Goal: Obtain resource: Obtain resource

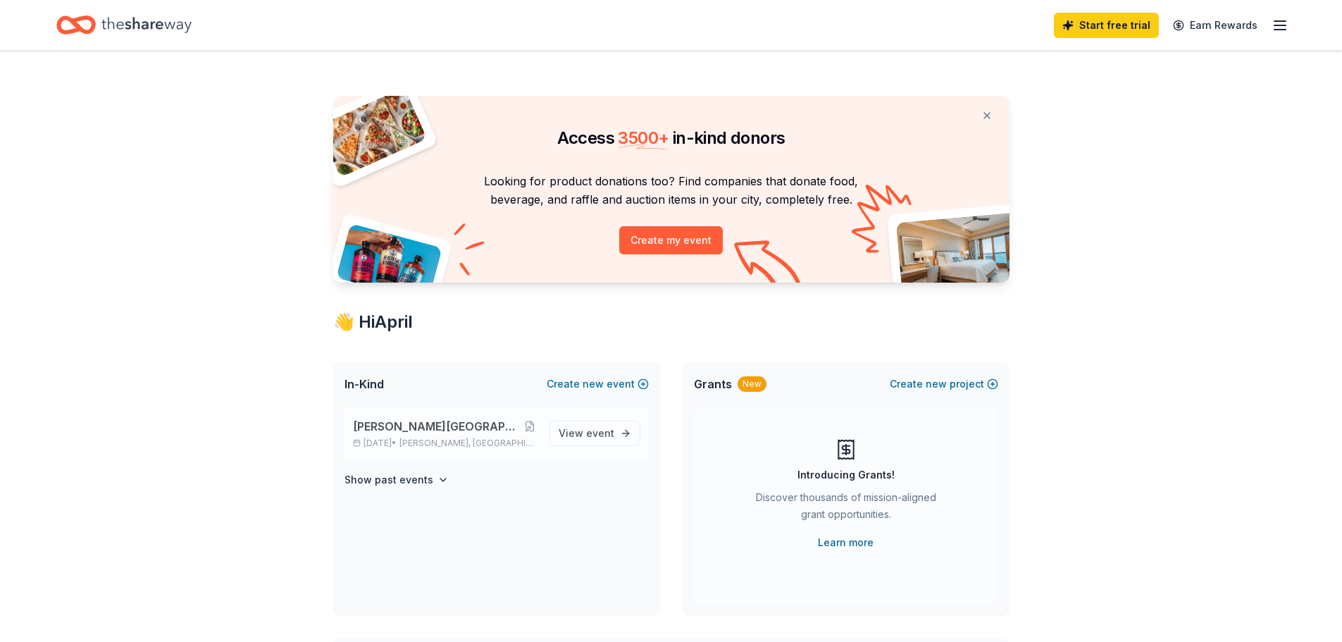
click at [458, 428] on span "[PERSON_NAME][GEOGRAPHIC_DATA] Farm Day 2025" at bounding box center [437, 426] width 169 height 17
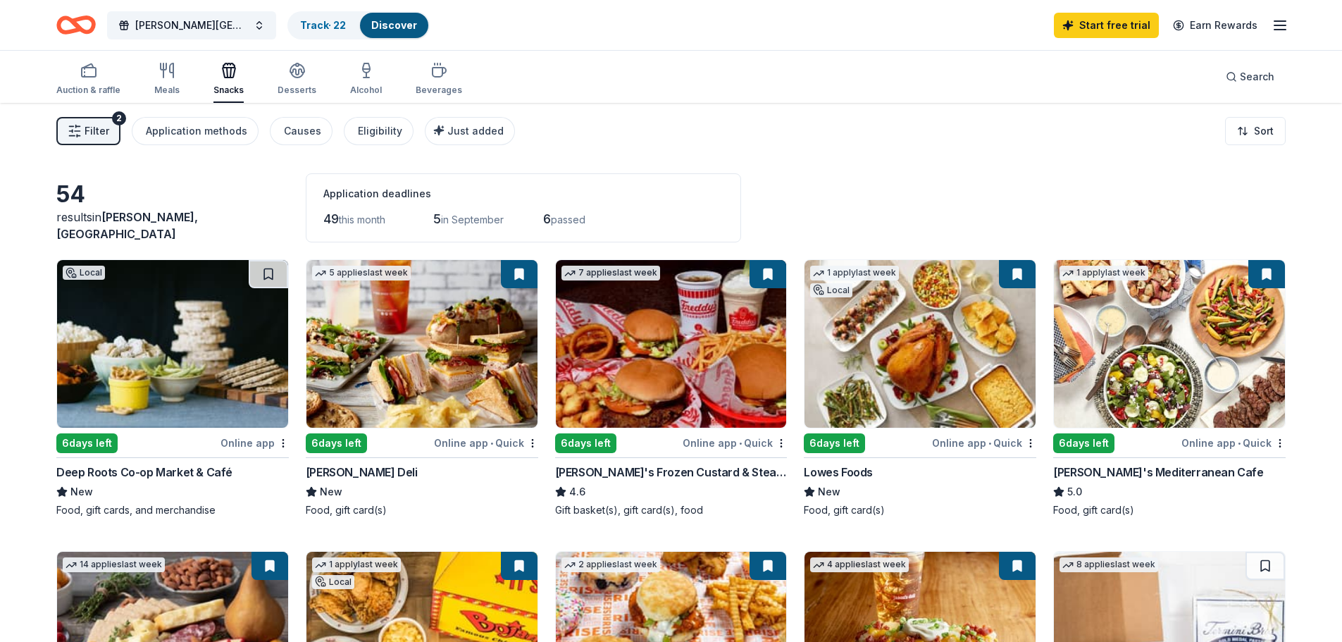
click at [108, 124] on button "Filter 2" at bounding box center [88, 131] width 64 height 28
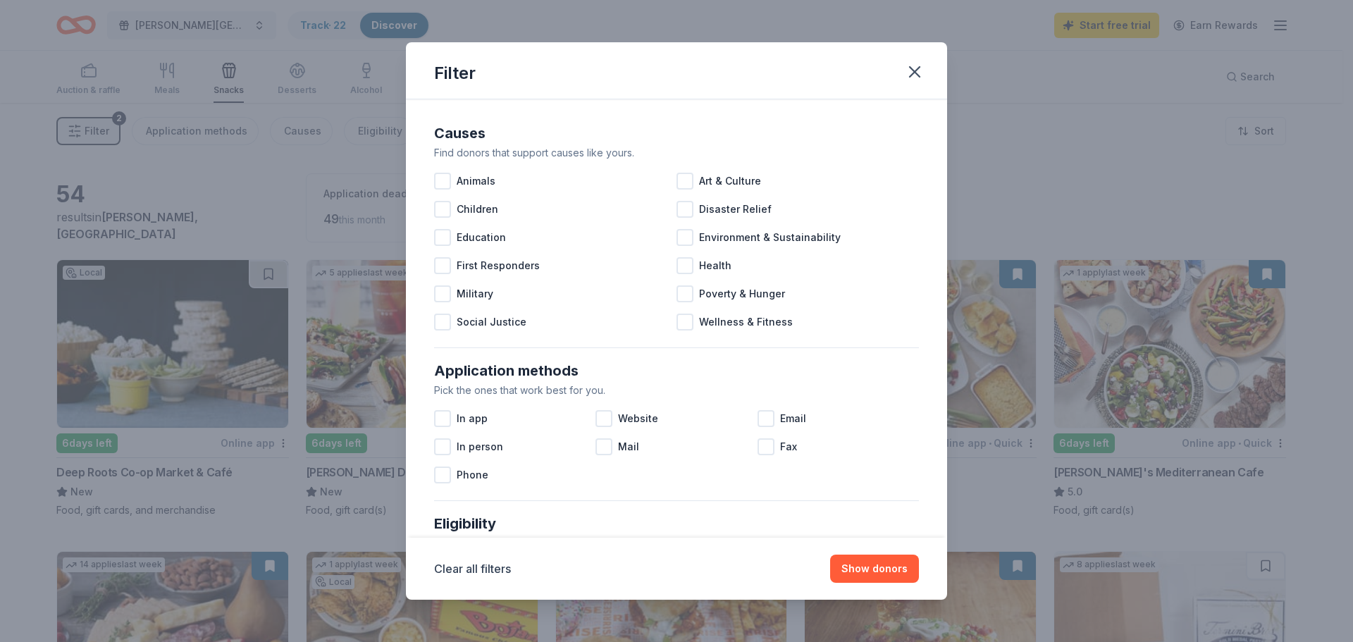
click at [108, 124] on div "Filter Causes Find donors that support causes like yours. Animals Art & Culture…" at bounding box center [676, 321] width 1353 height 642
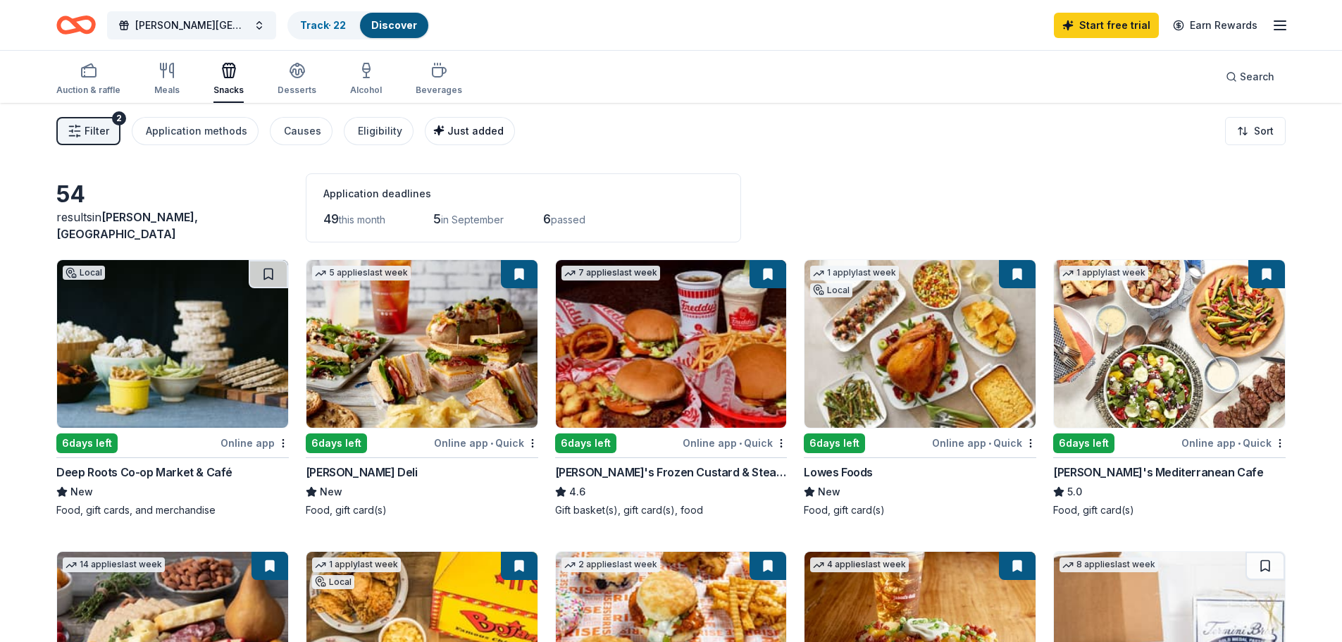
click at [450, 129] on span "Just added" at bounding box center [475, 131] width 56 height 12
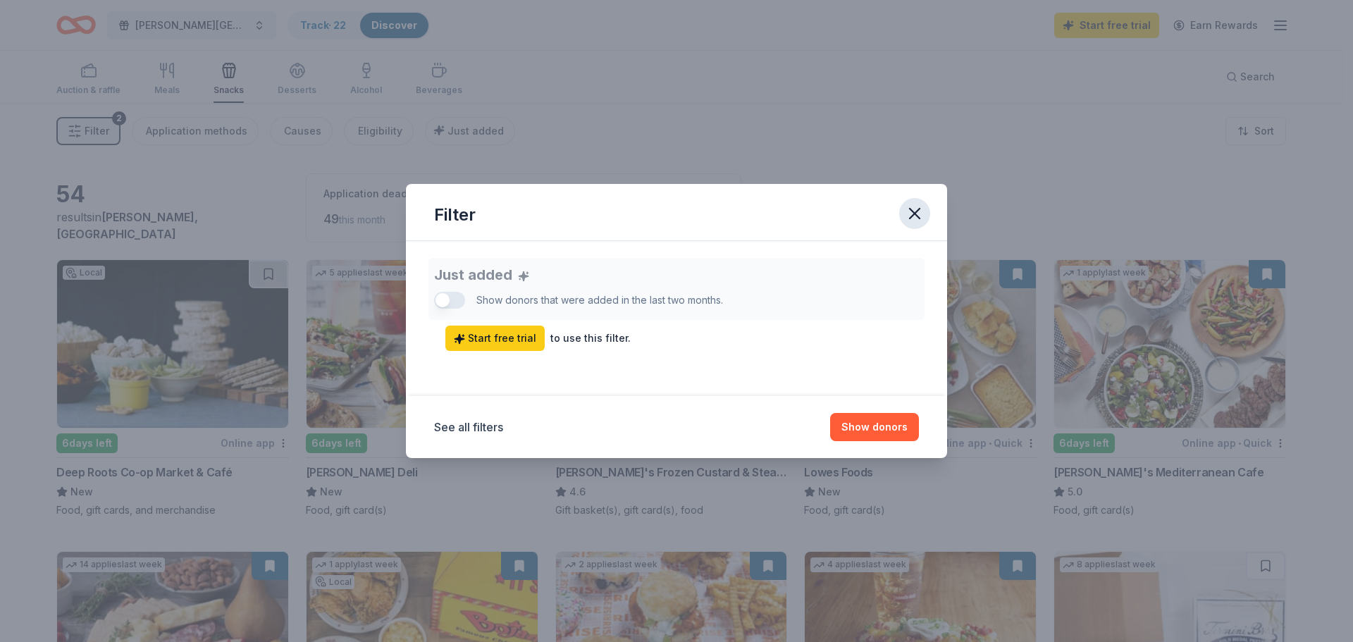
click at [912, 210] on icon "button" at bounding box center [915, 214] width 10 height 10
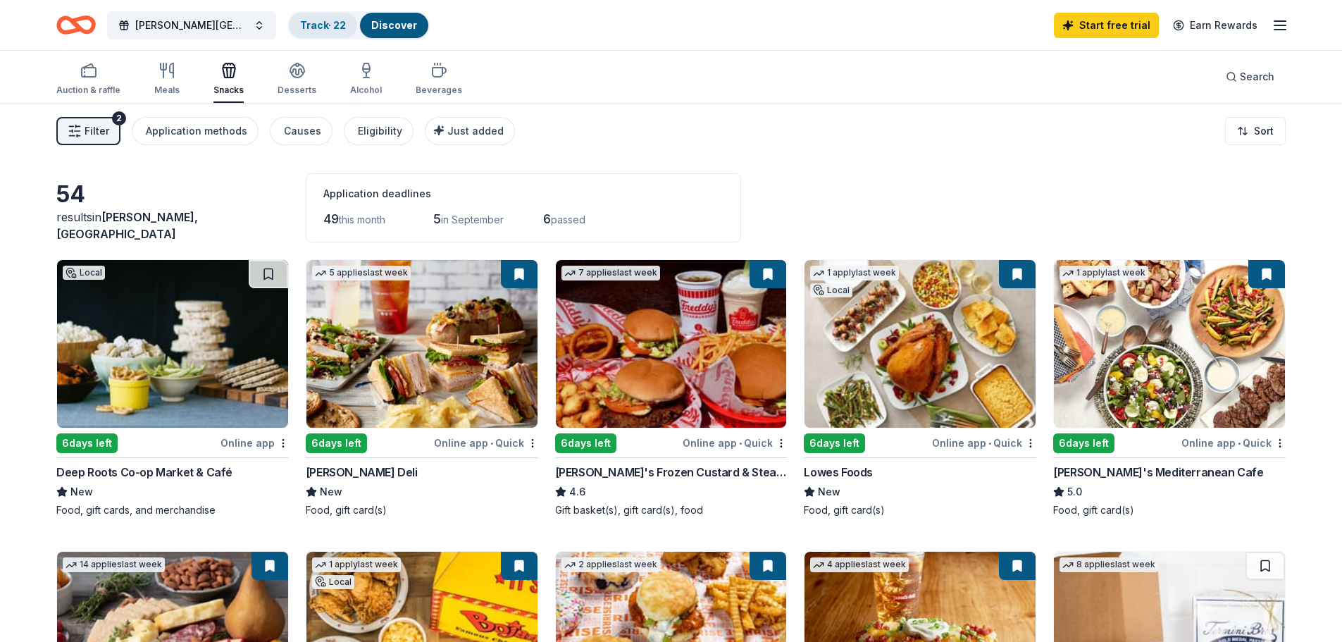
click at [323, 21] on link "Track · 22" at bounding box center [323, 25] width 46 height 12
click at [402, 25] on link "Discover" at bounding box center [394, 25] width 46 height 12
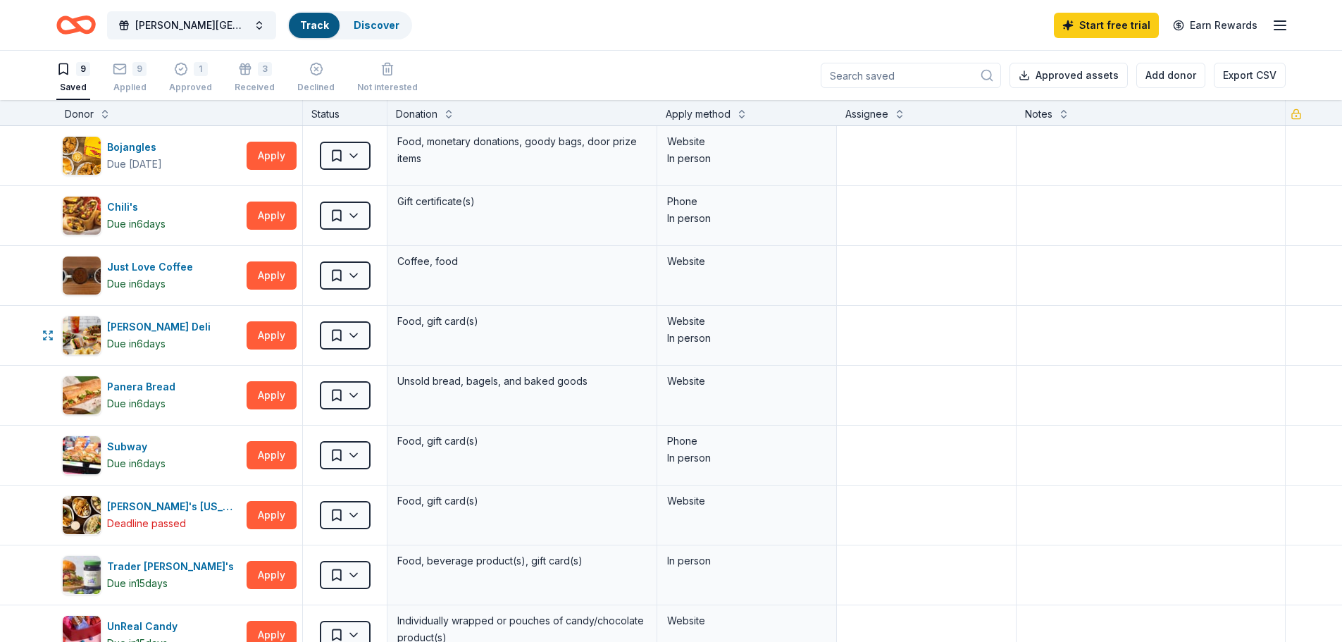
scroll to position [1, 0]
click at [619, 361] on div "Food, gift card(s)" at bounding box center [522, 334] width 270 height 59
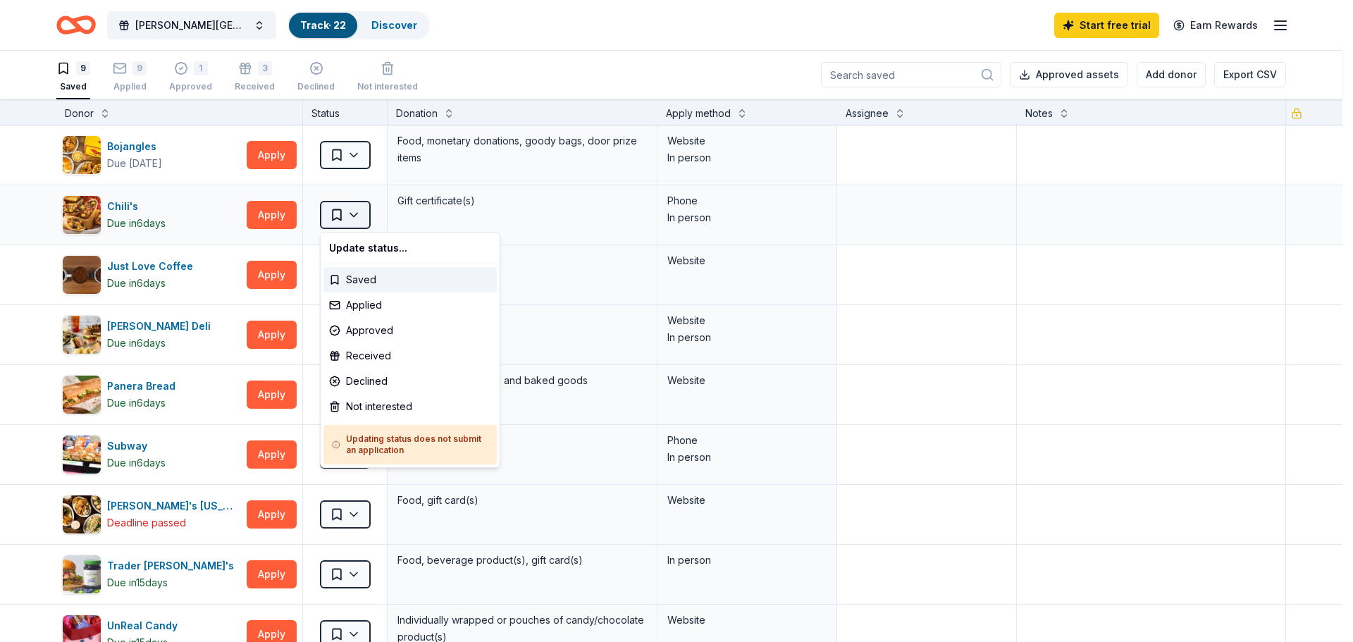
click at [356, 213] on html "[PERSON_NAME][GEOGRAPHIC_DATA] Farm Day 2025 Track · 22 Discover Start free tri…" at bounding box center [676, 320] width 1353 height 642
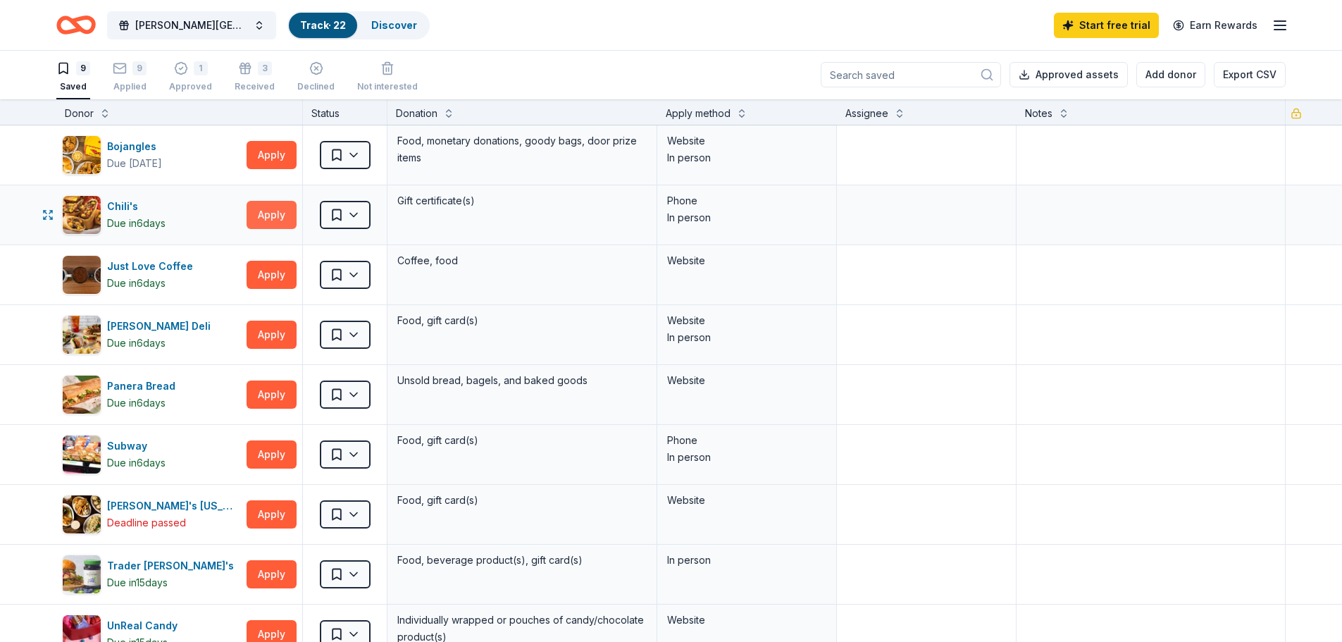
click at [283, 212] on button "Apply" at bounding box center [272, 215] width 50 height 28
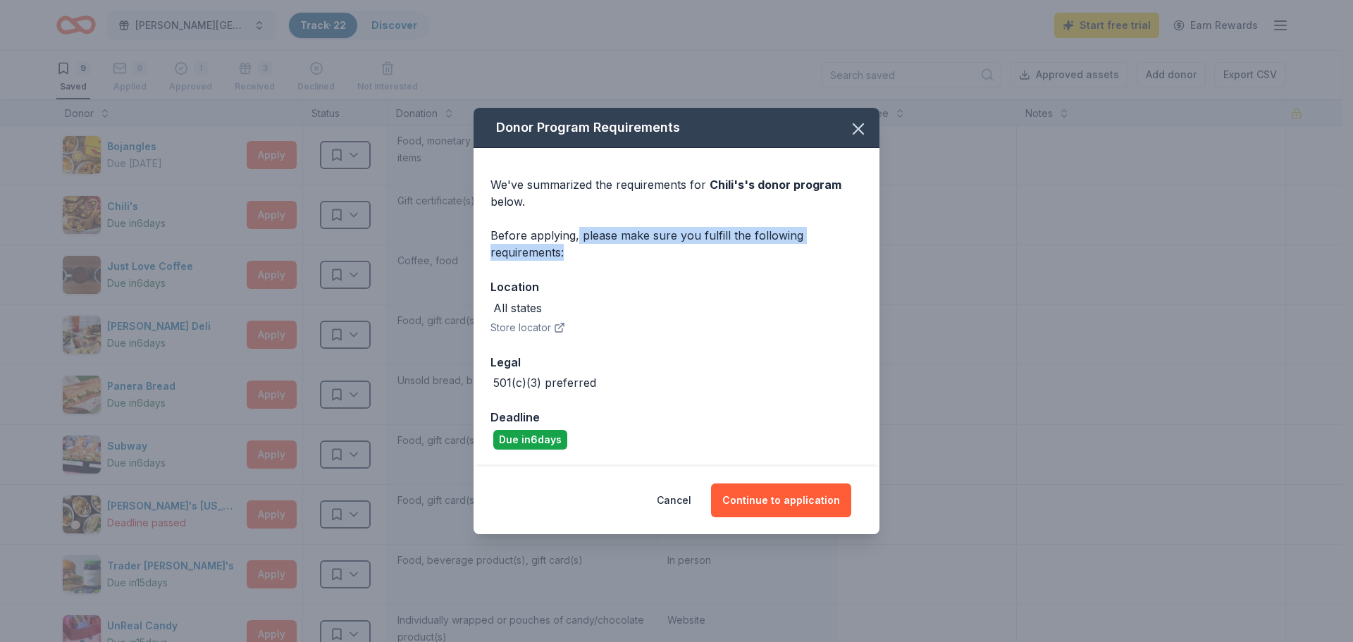
drag, startPoint x: 577, startPoint y: 237, endPoint x: 747, endPoint y: 262, distance: 171.6
click at [747, 262] on div "We've summarized the requirements for Chili's 's donor program below. Before ap…" at bounding box center [676, 307] width 406 height 318
click at [869, 128] on button "button" at bounding box center [858, 128] width 31 height 31
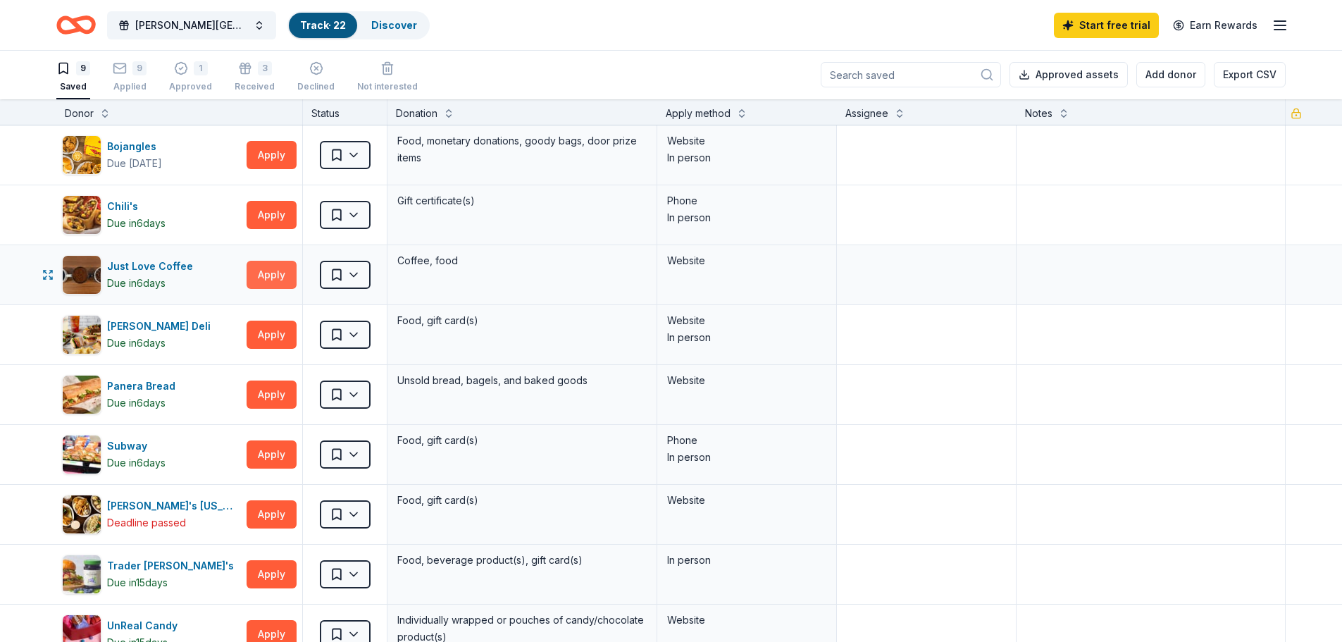
click at [264, 269] on button "Apply" at bounding box center [272, 275] width 50 height 28
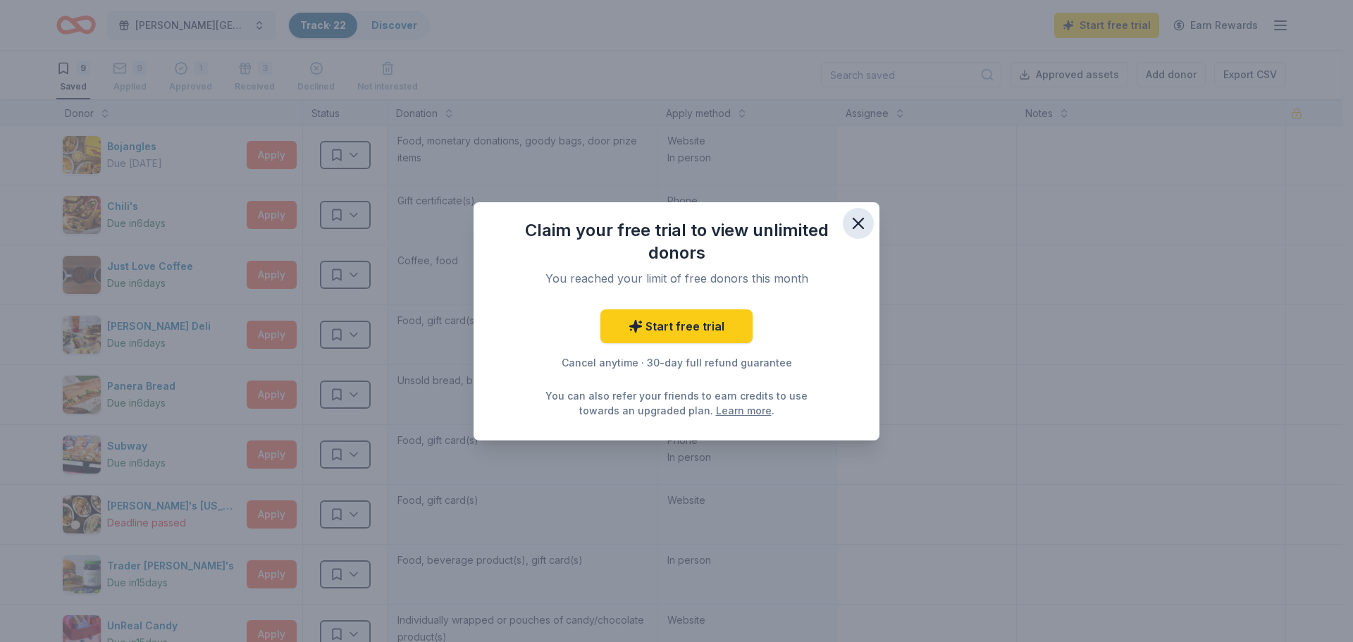
click at [862, 224] on icon "button" at bounding box center [858, 223] width 20 height 20
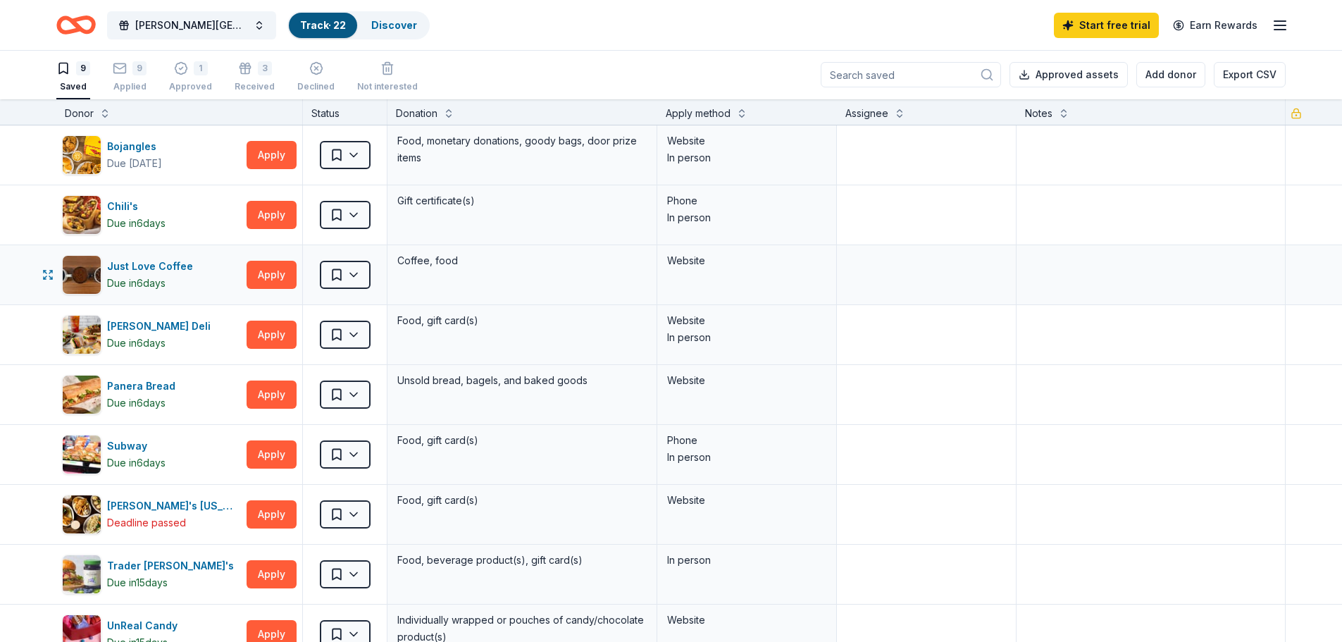
click at [371, 273] on div "Saved" at bounding box center [345, 274] width 84 height 59
click at [358, 273] on html "[PERSON_NAME][GEOGRAPHIC_DATA] Farm Day 2025 Track · 22 Discover Start free tri…" at bounding box center [671, 320] width 1342 height 642
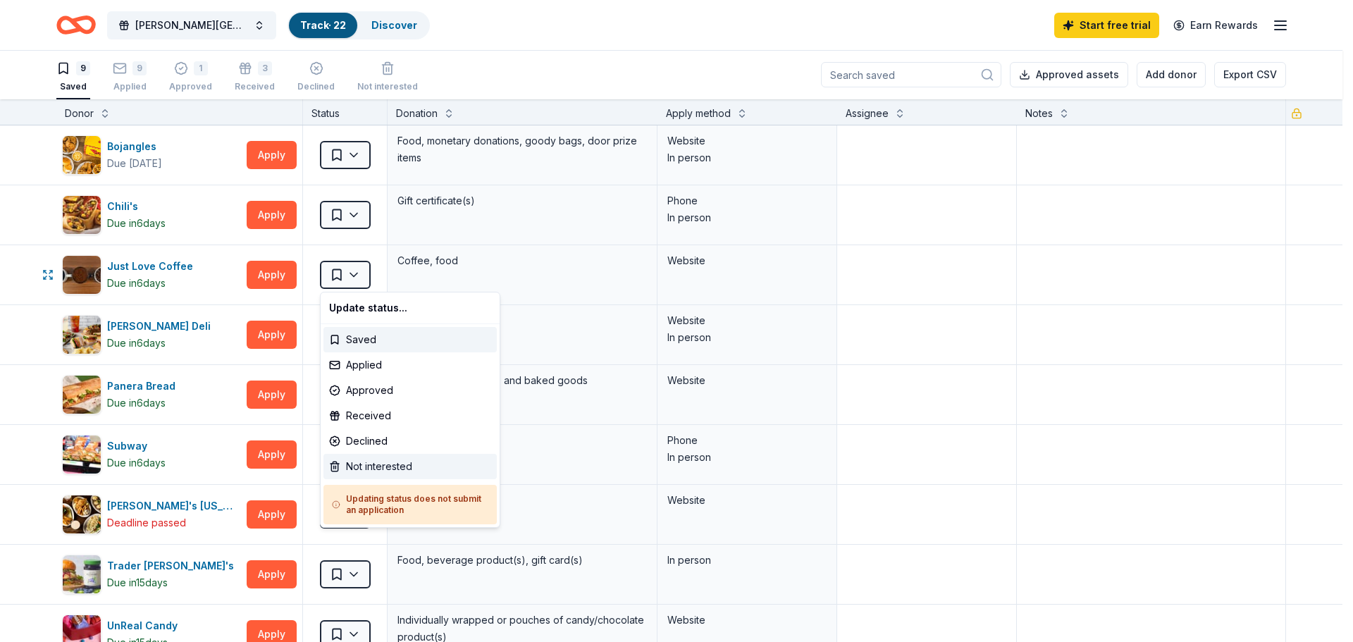
click at [371, 461] on div "Not interested" at bounding box center [409, 466] width 173 height 25
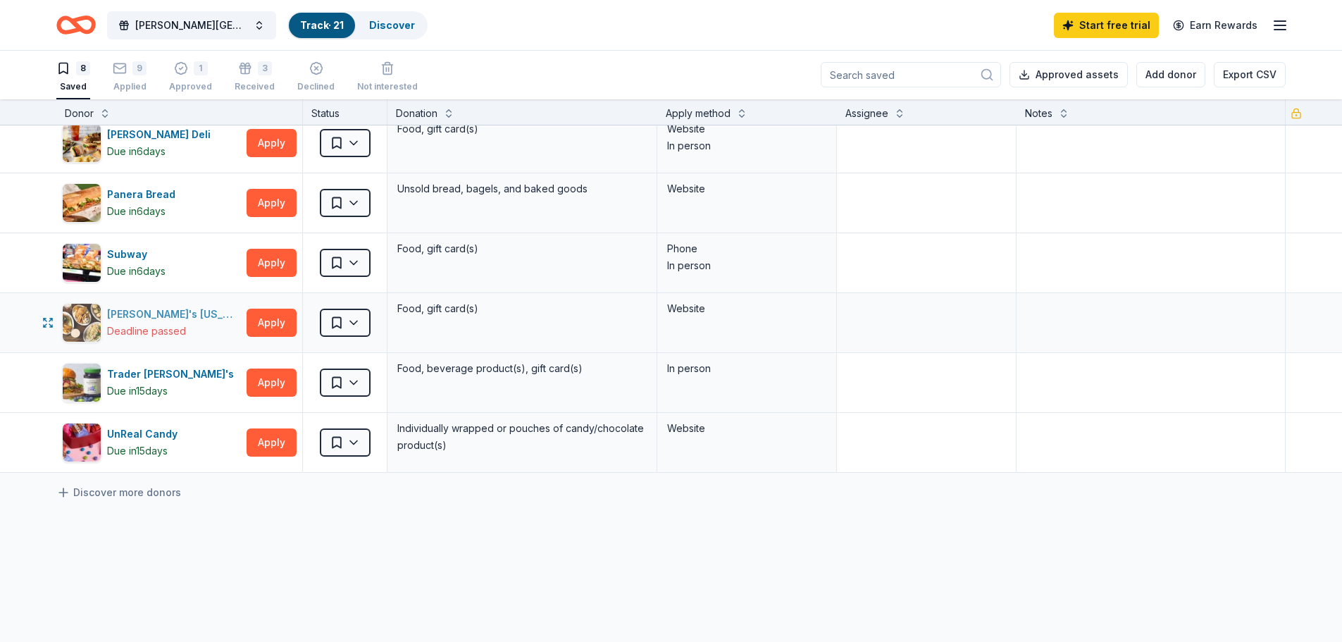
scroll to position [141, 0]
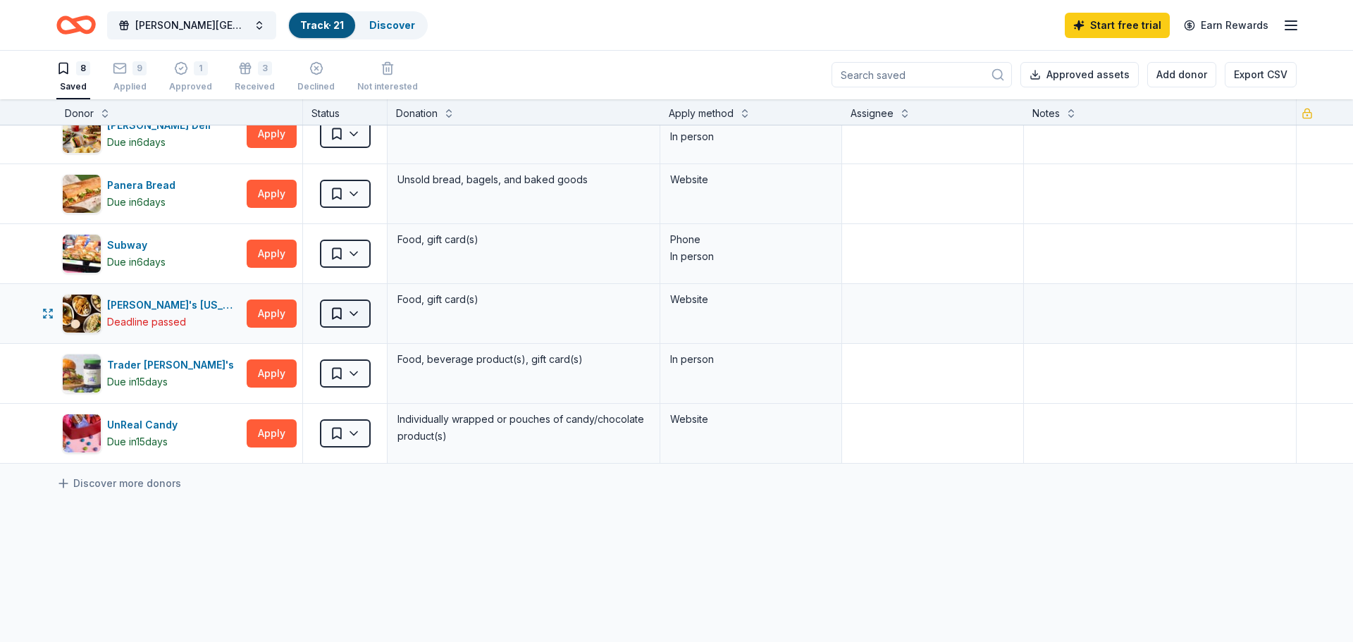
click at [359, 307] on html "[PERSON_NAME][GEOGRAPHIC_DATA] Farm Day 2025 Track · 21 Discover Start free tri…" at bounding box center [676, 320] width 1353 height 642
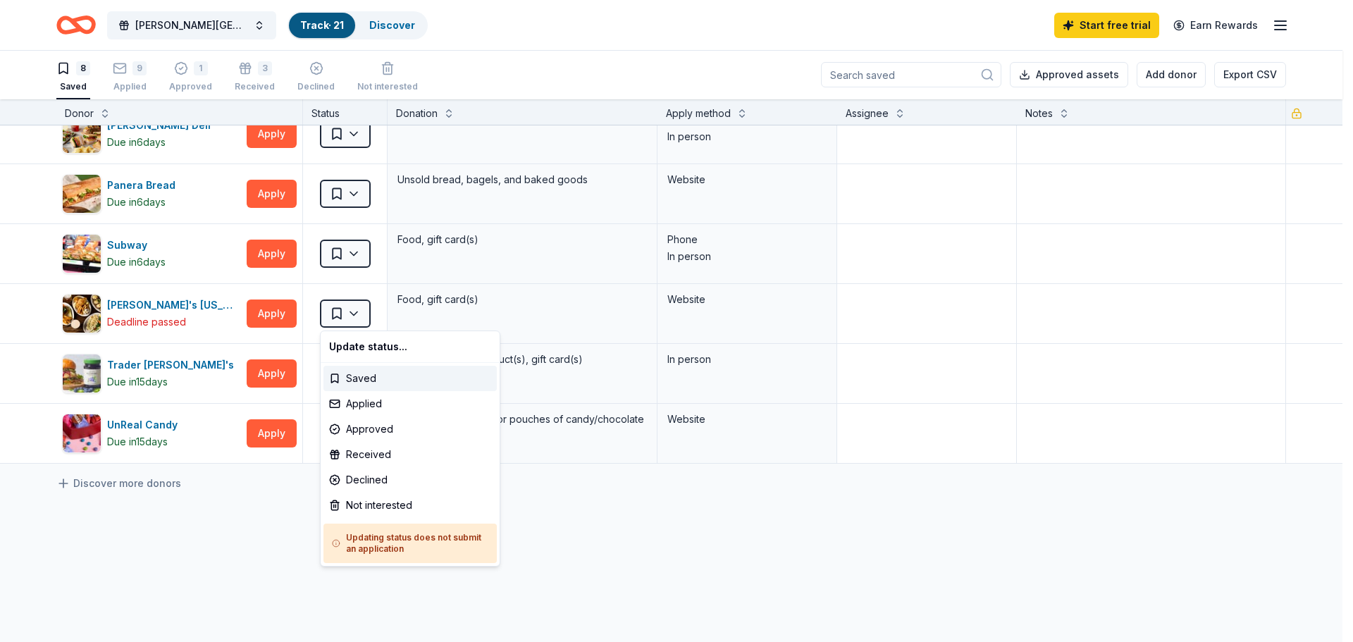
drag, startPoint x: 229, startPoint y: 545, endPoint x: 225, endPoint y: 537, distance: 9.5
click at [229, 547] on html "[PERSON_NAME][GEOGRAPHIC_DATA] Farm Day 2025 Track · 21 Discover Start free tri…" at bounding box center [676, 320] width 1353 height 642
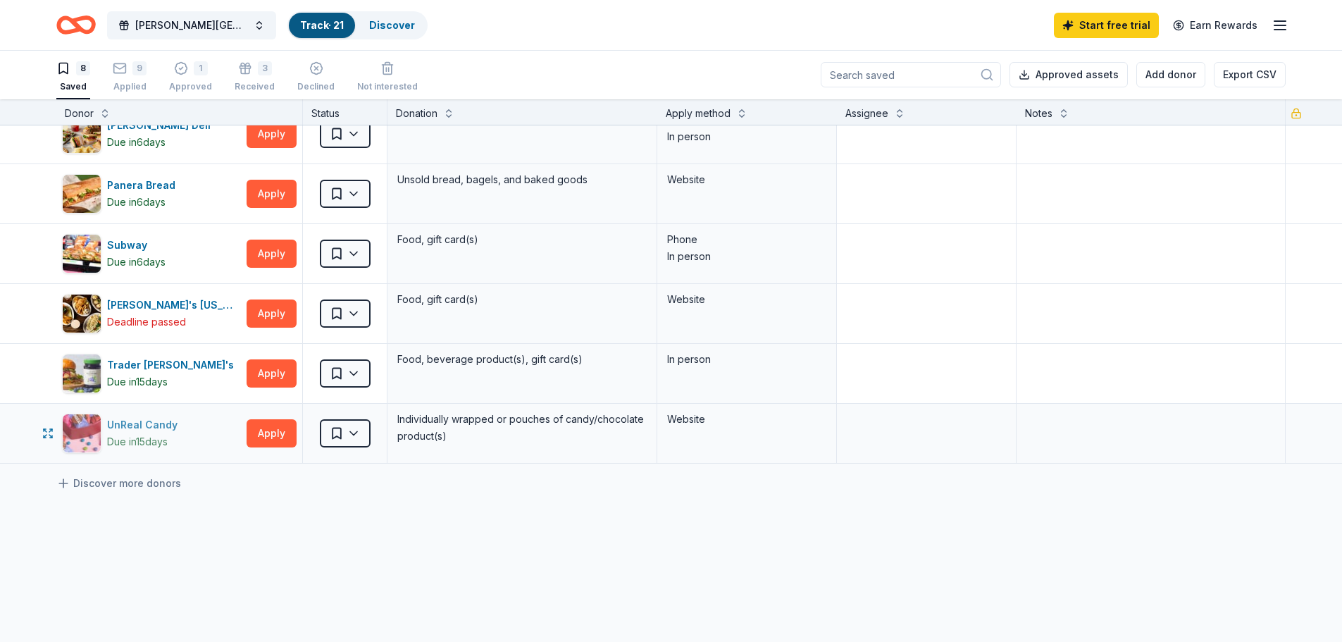
click at [157, 428] on div "UnReal Candy" at bounding box center [145, 424] width 76 height 17
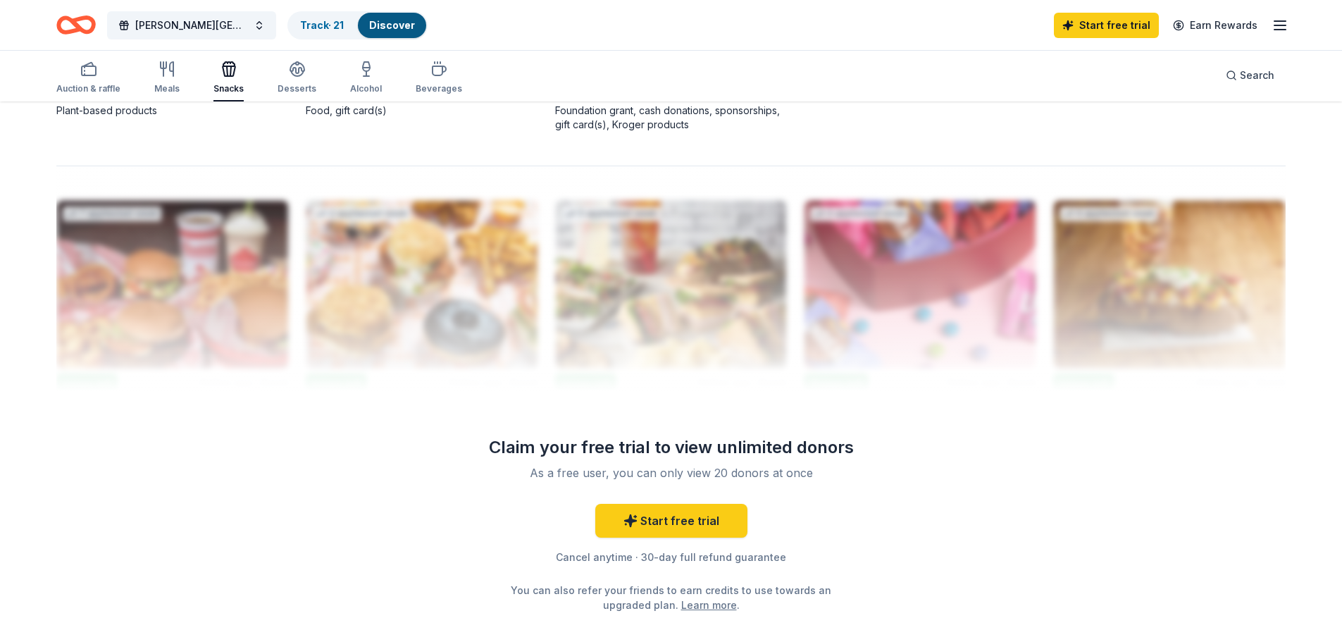
scroll to position [1250, 0]
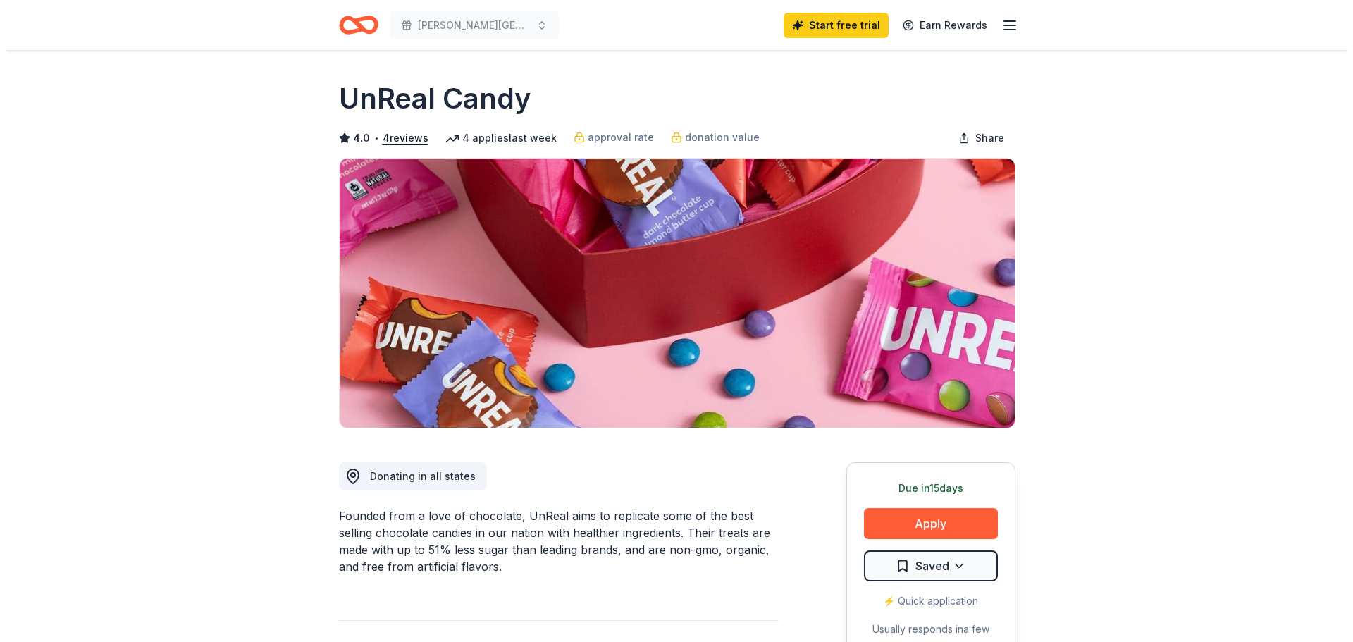
scroll to position [352, 0]
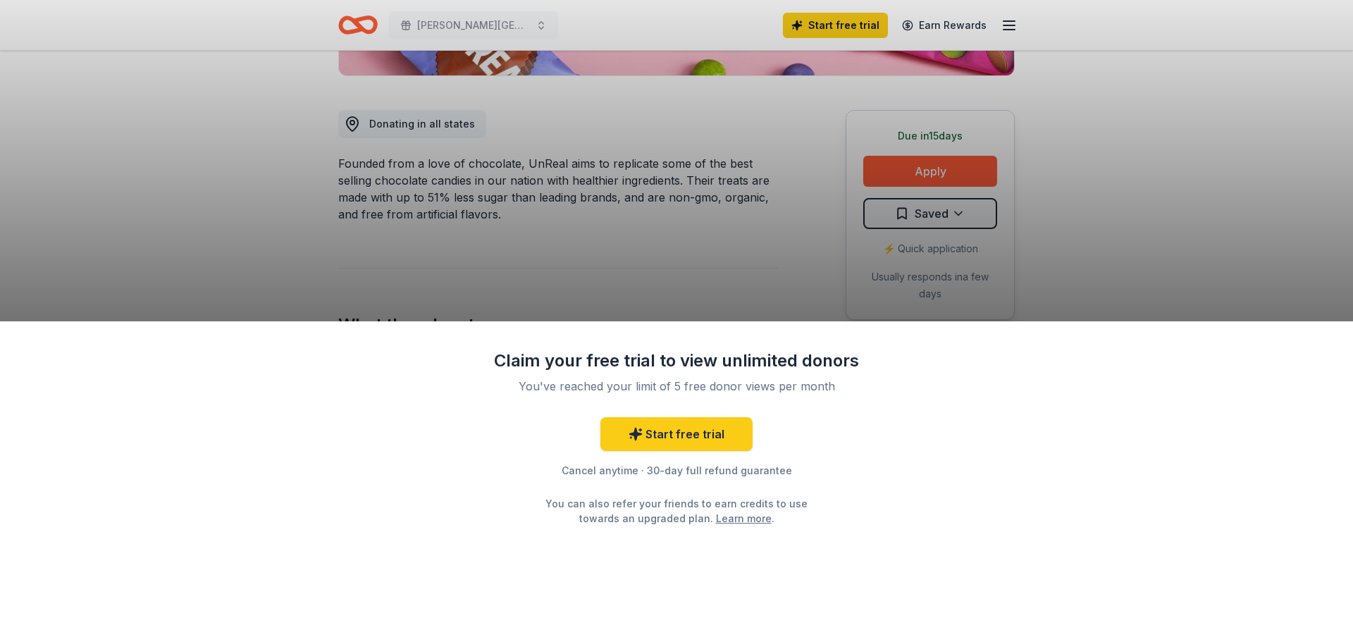
click at [935, 172] on div "Claim your free trial to view unlimited donors You've reached your limit of 5 f…" at bounding box center [676, 321] width 1353 height 642
